Goal: Task Accomplishment & Management: Use online tool/utility

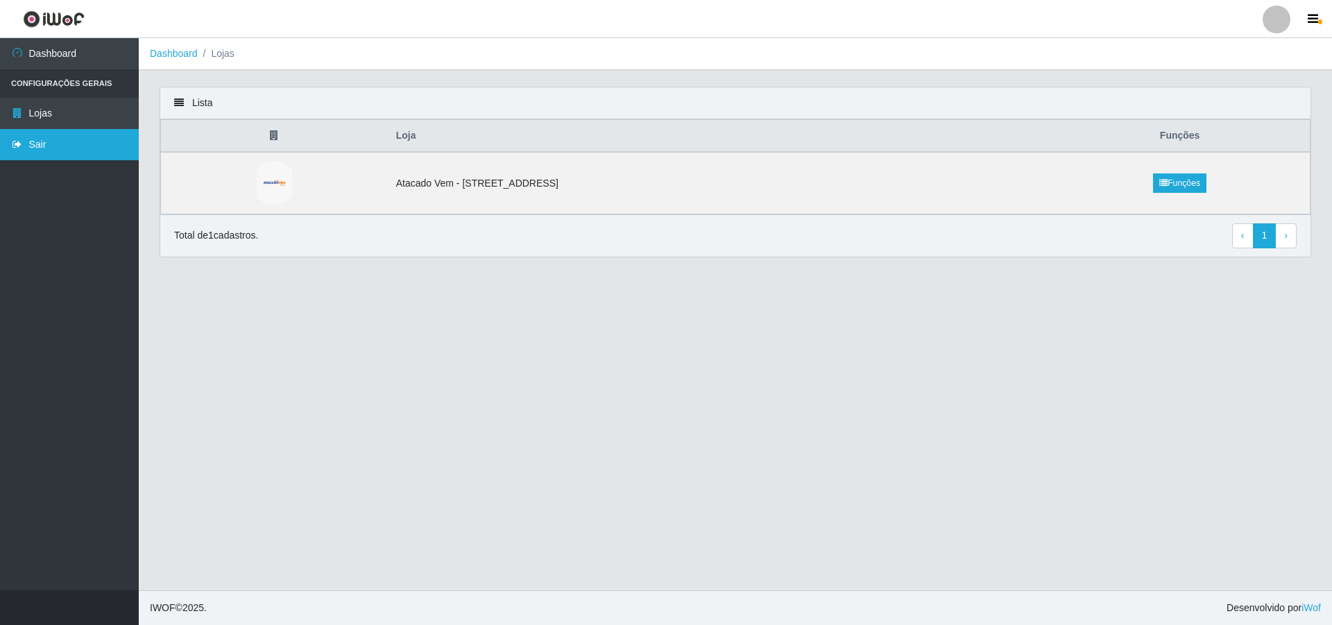
click at [43, 150] on link "Sair" at bounding box center [69, 144] width 139 height 31
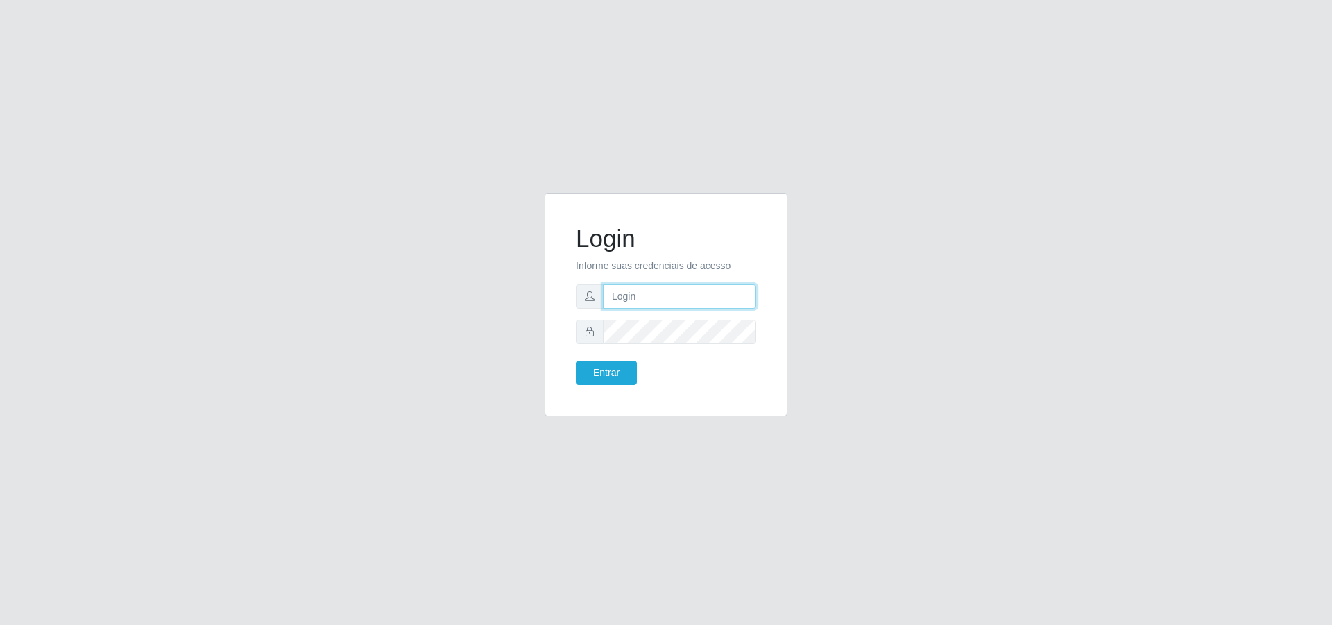
type input "[PERSON_NAME][EMAIL_ADDRESS][DOMAIN_NAME]"
click at [625, 372] on button "Entrar" at bounding box center [606, 373] width 61 height 24
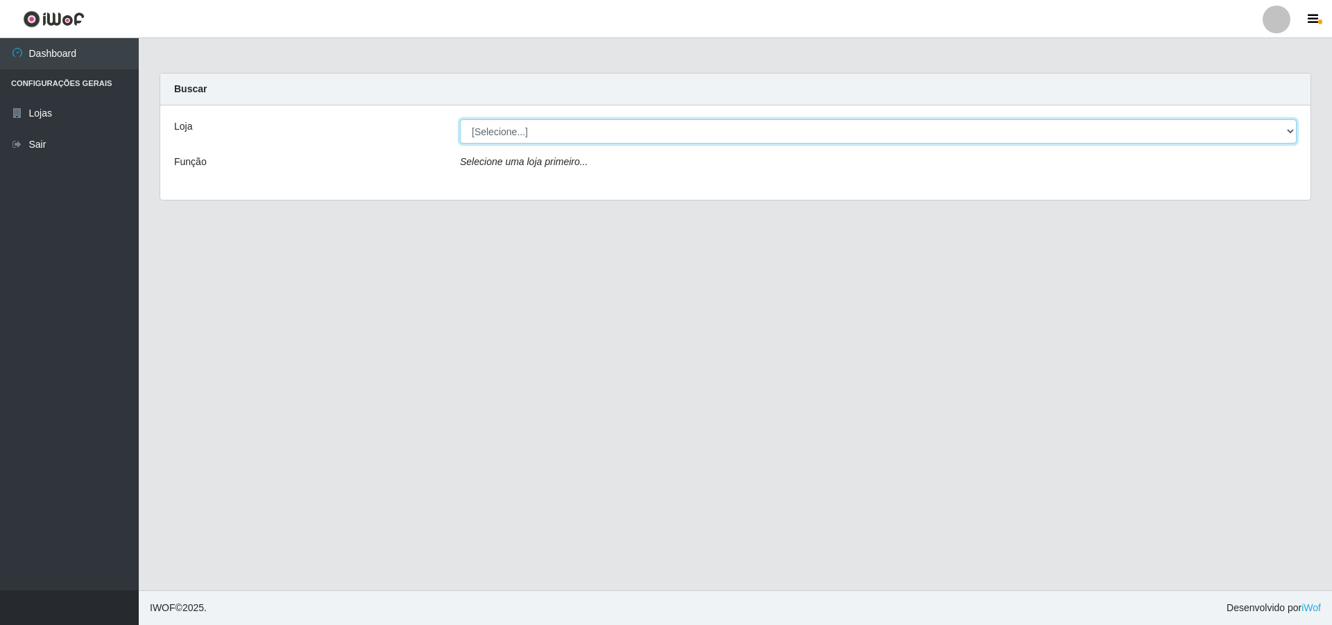
click at [673, 127] on select "[Selecione...] Atacado Vem - [STREET_ADDRESS]" at bounding box center [878, 131] width 837 height 24
select select "461"
click at [460, 119] on select "[Selecione...] Atacado Vem - [STREET_ADDRESS]" at bounding box center [878, 131] width 837 height 24
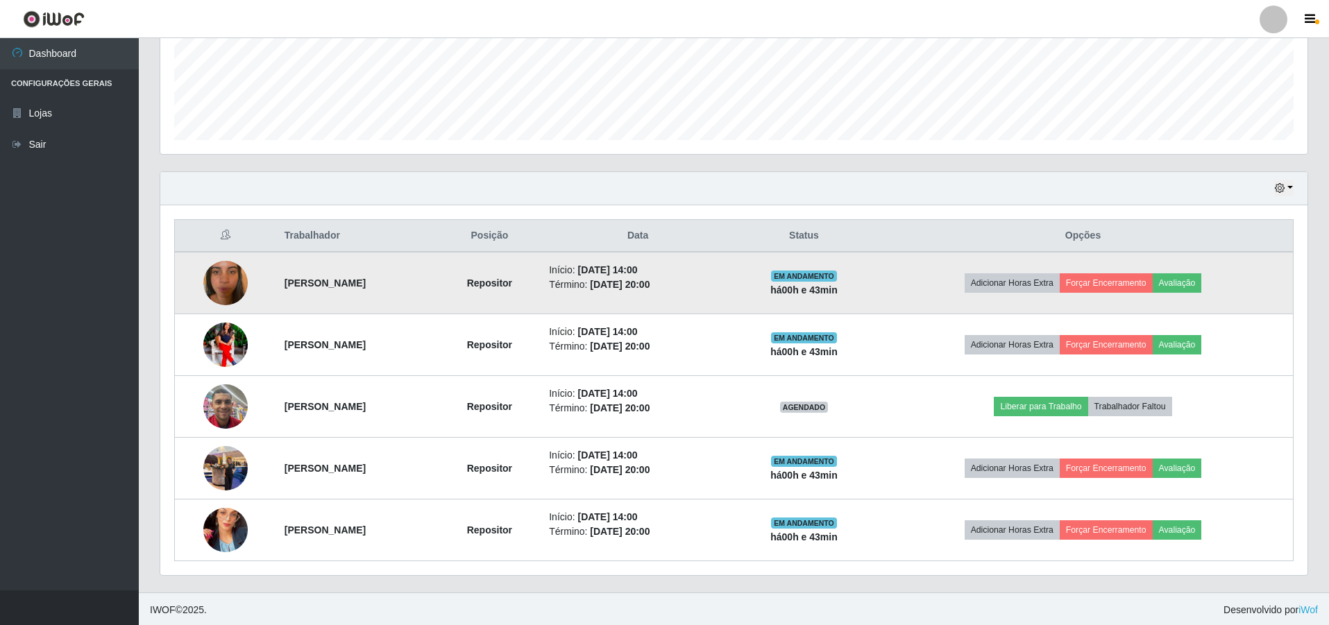
scroll to position [358, 0]
